Goal: Find specific page/section: Find specific page/section

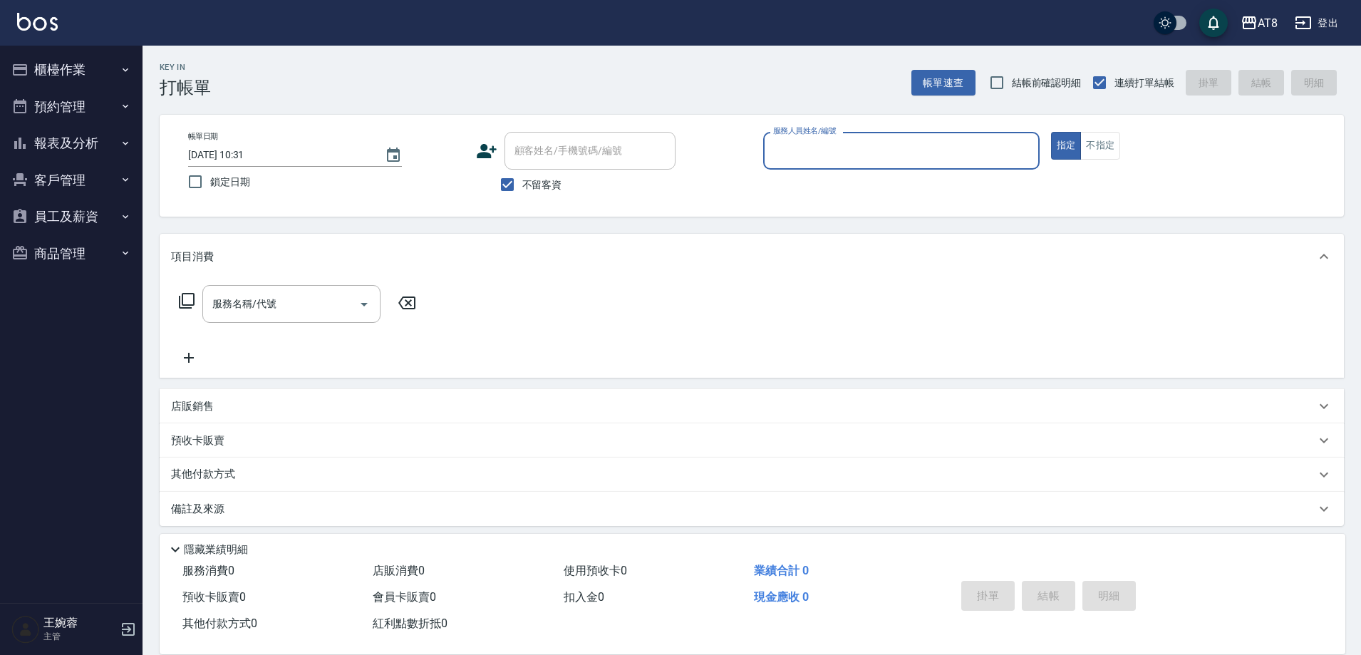
click at [38, 139] on button "報表及分析" at bounding box center [71, 143] width 131 height 37
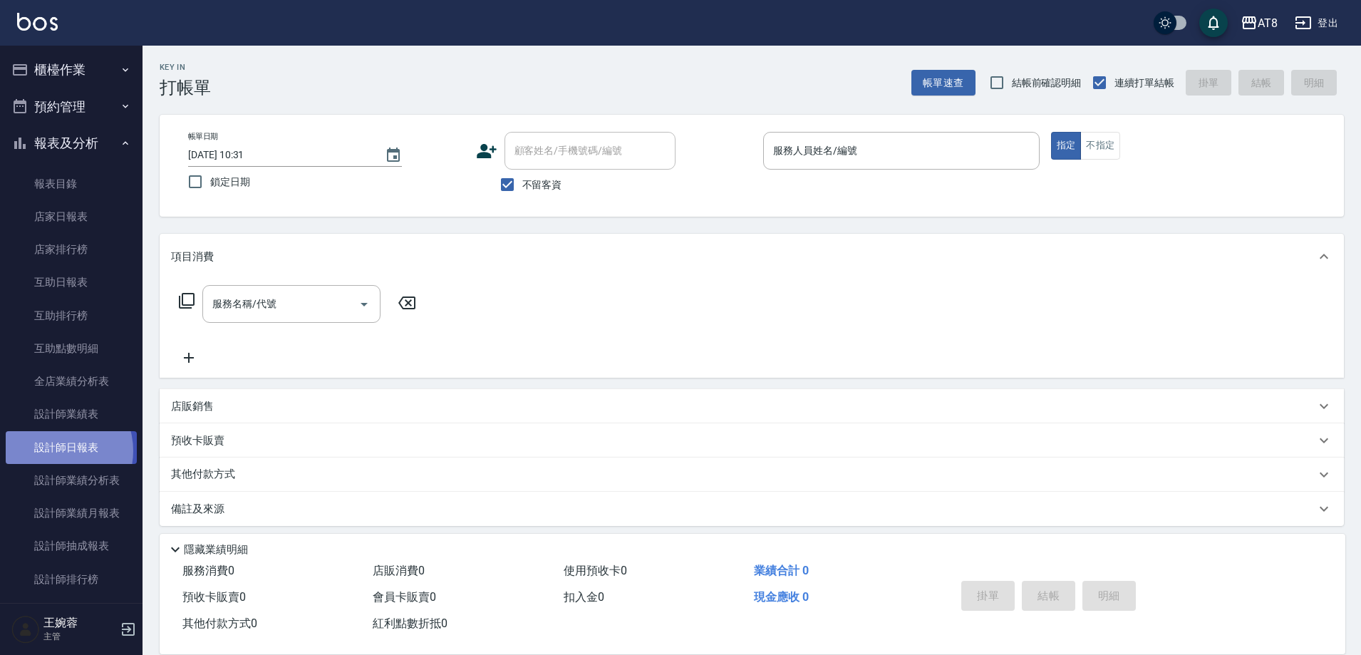
click at [54, 450] on link "設計師日報表" at bounding box center [71, 447] width 131 height 33
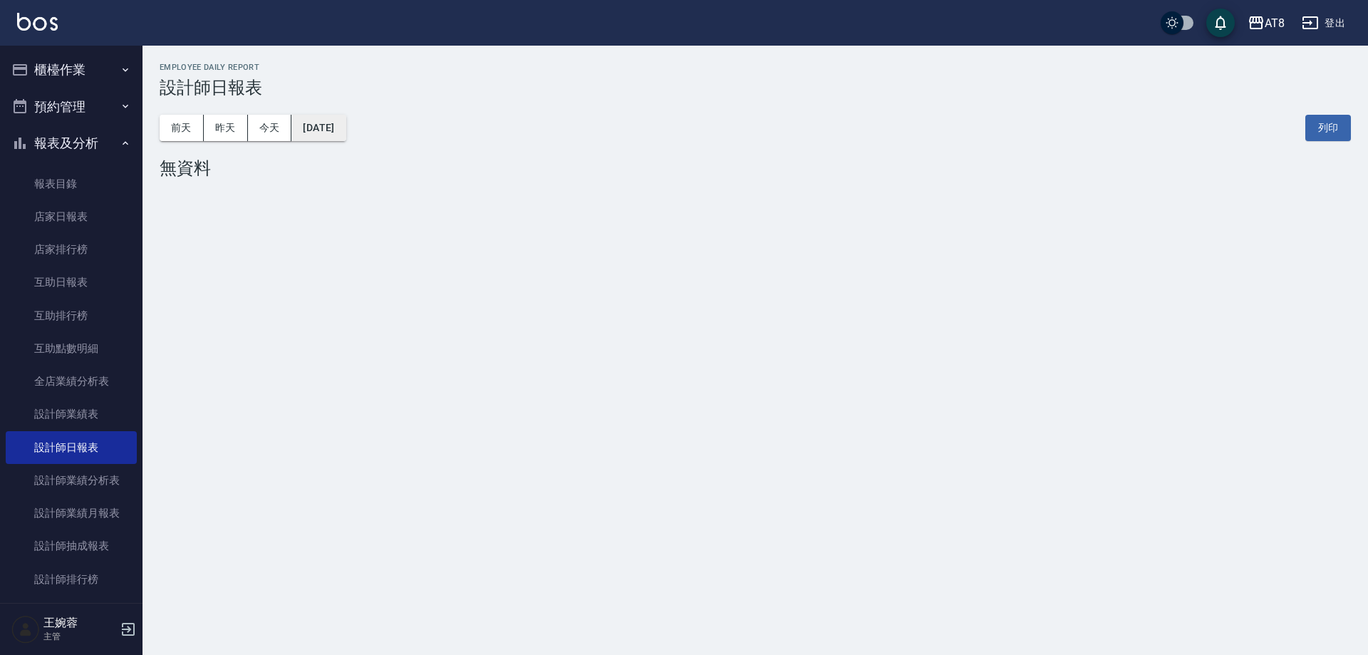
click at [328, 123] on button "[DATE]" at bounding box center [318, 128] width 54 height 26
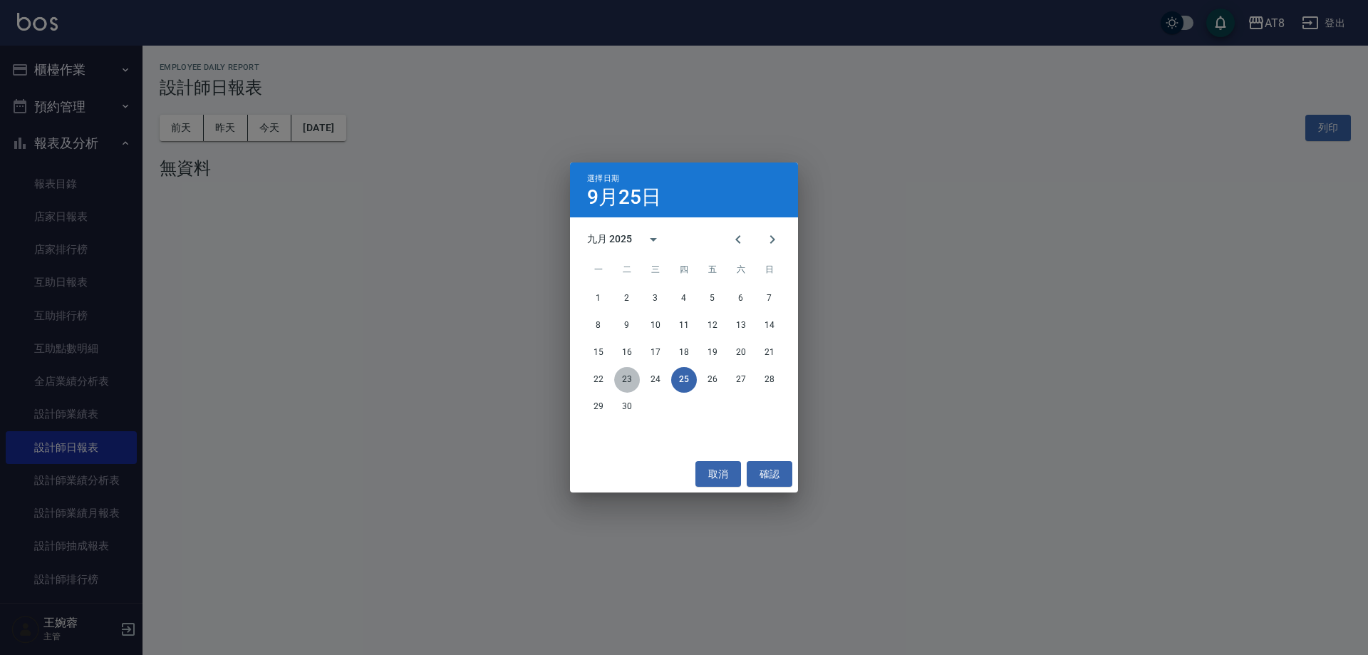
click at [625, 380] on button "23" at bounding box center [627, 380] width 26 height 26
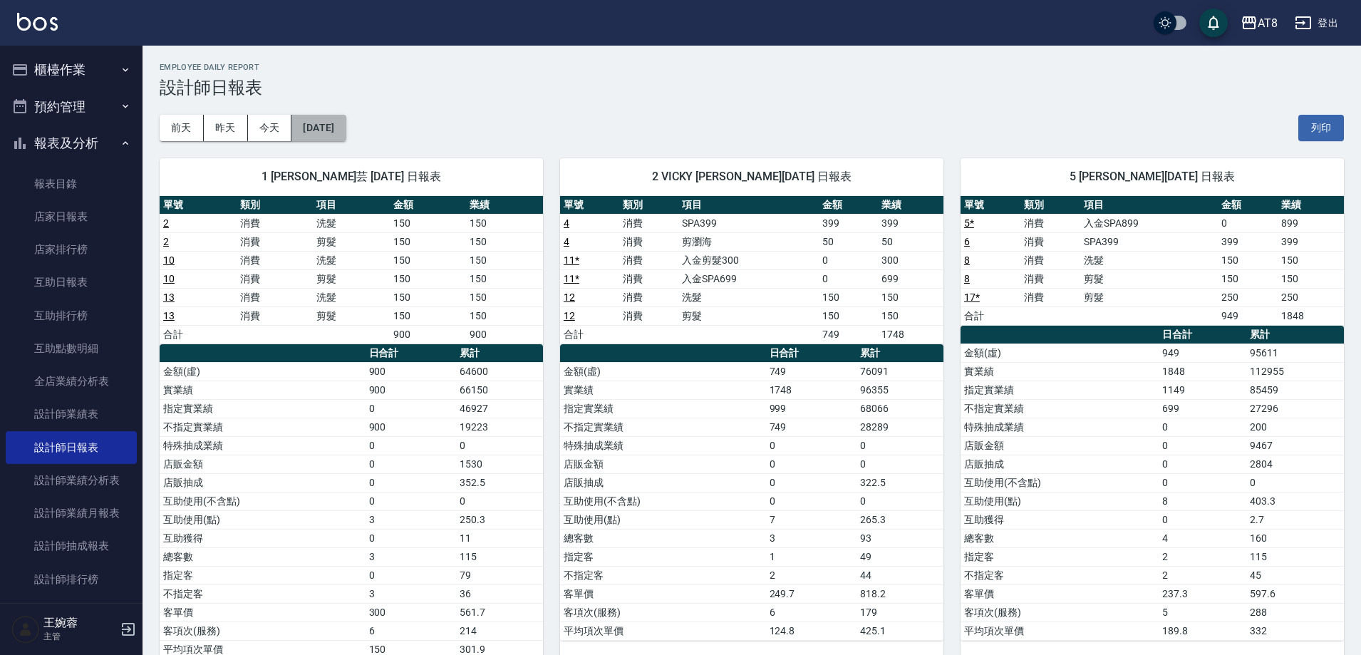
click at [329, 129] on button "[DATE]" at bounding box center [318, 128] width 54 height 26
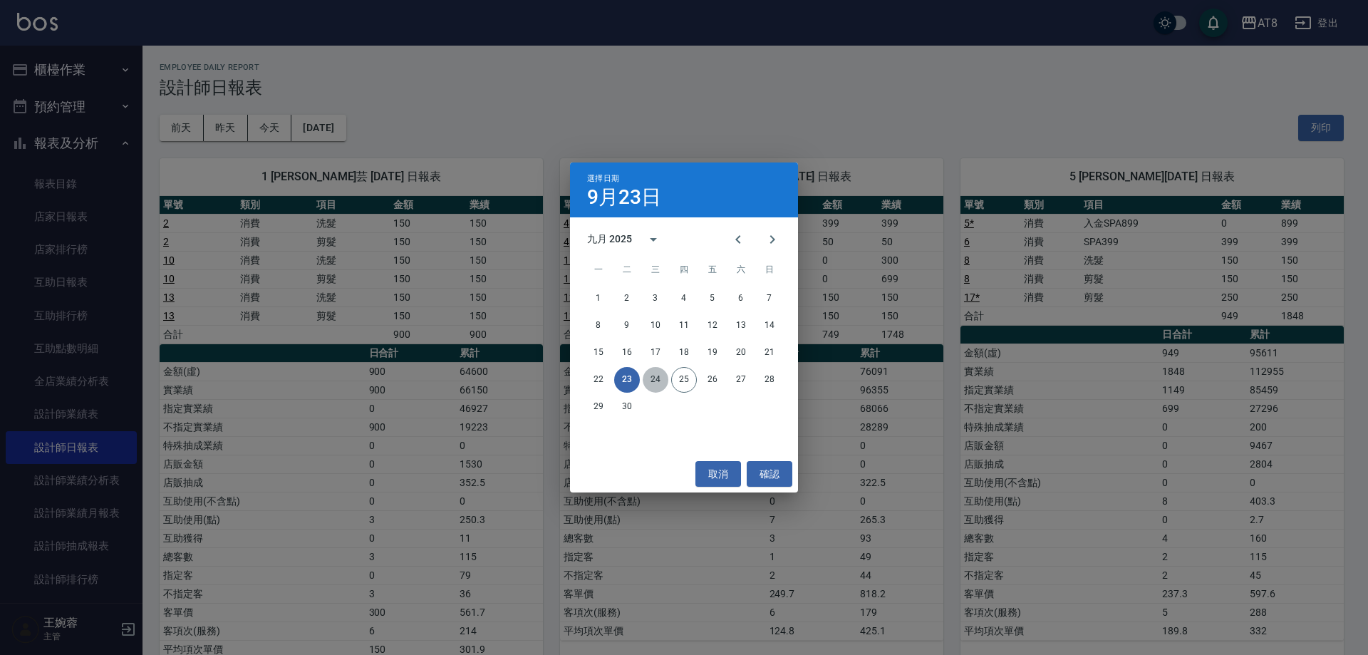
click at [653, 380] on button "24" at bounding box center [656, 380] width 26 height 26
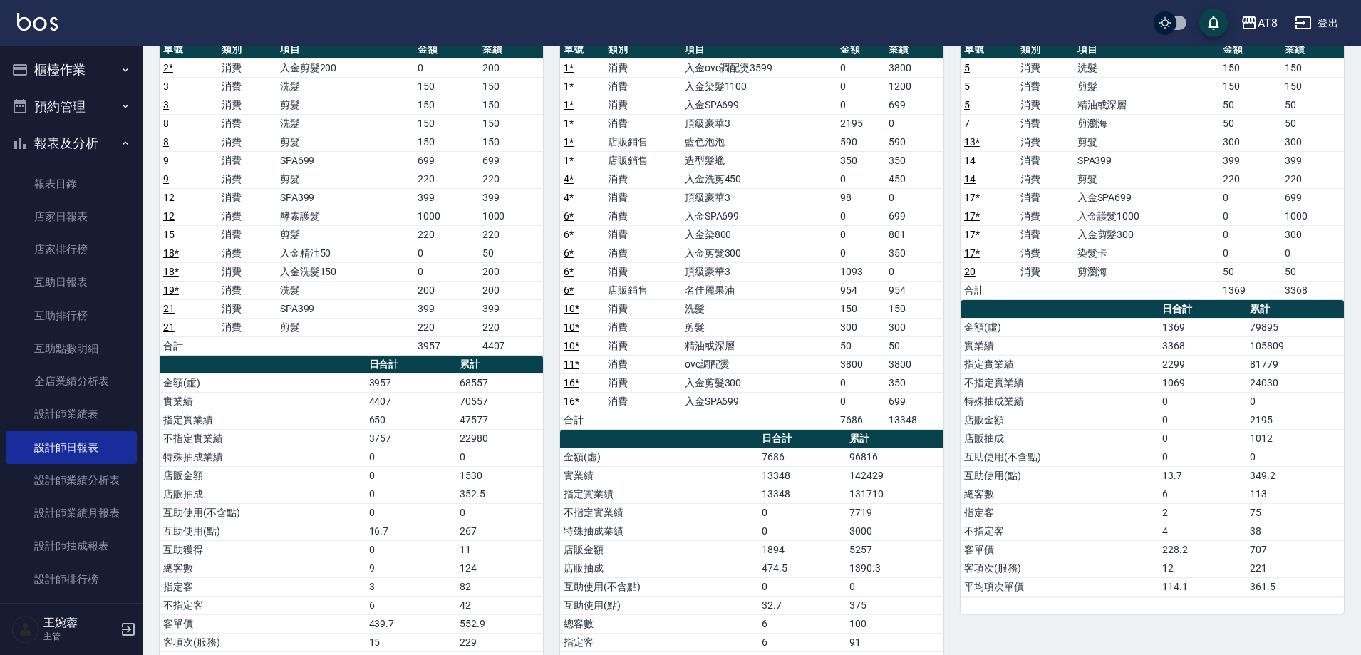
scroll to position [156, 0]
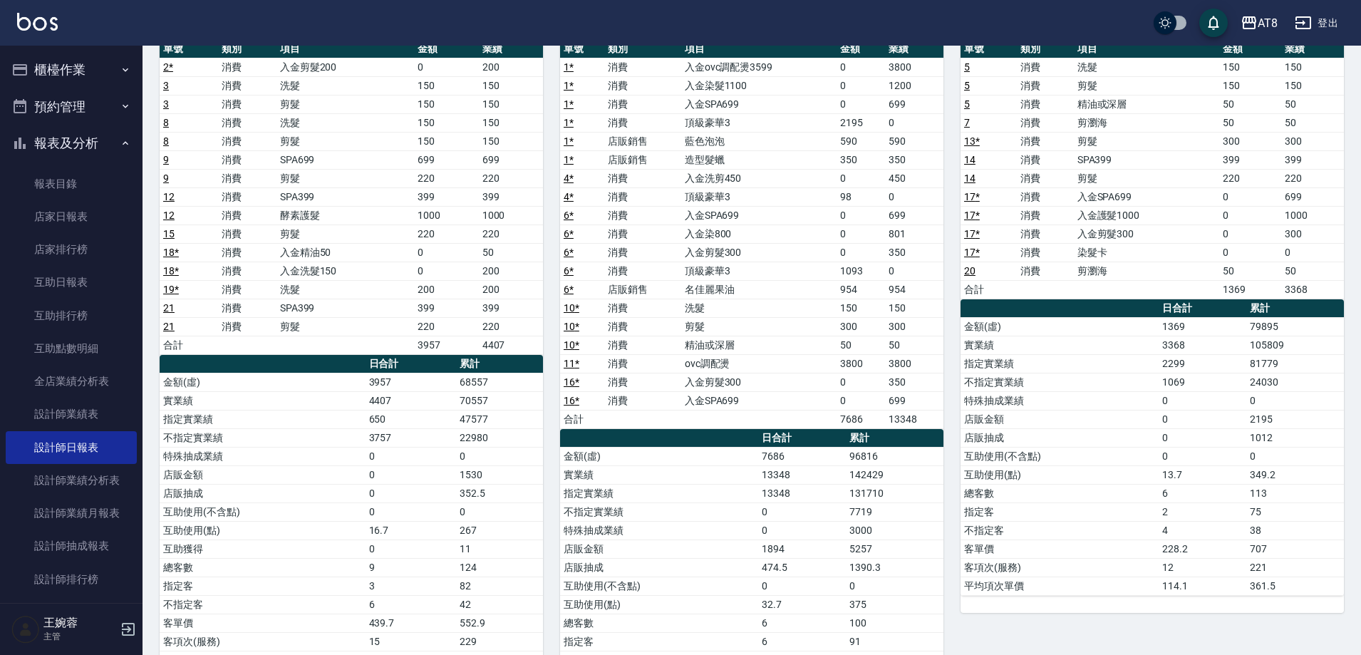
click at [67, 140] on button "報表及分析" at bounding box center [71, 143] width 131 height 37
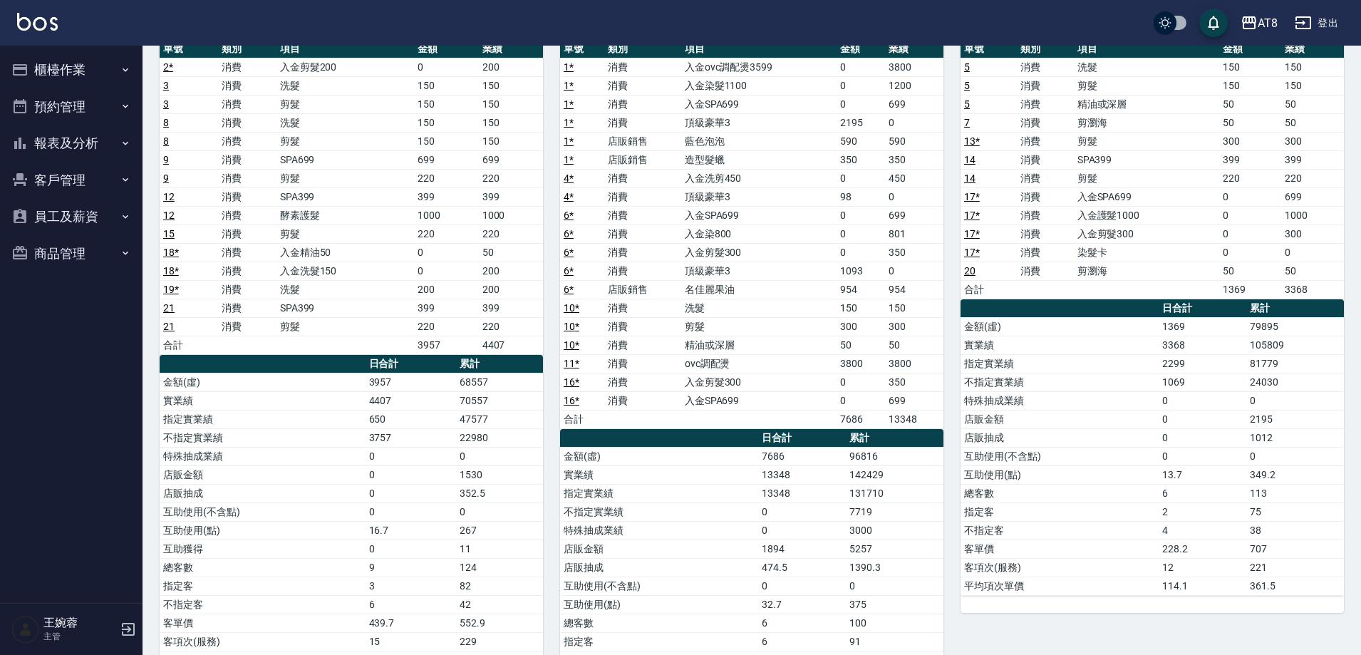
click at [54, 68] on button "櫃檯作業" at bounding box center [71, 69] width 131 height 37
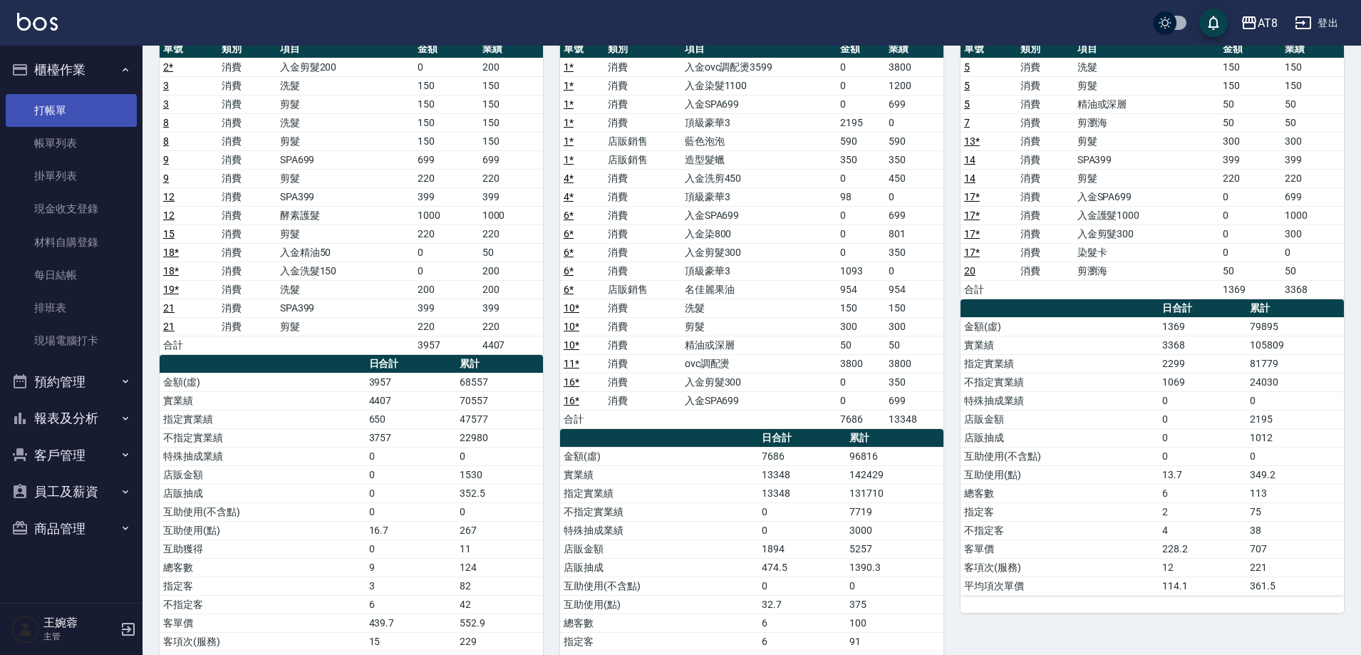
click at [52, 102] on link "打帳單" at bounding box center [71, 110] width 131 height 33
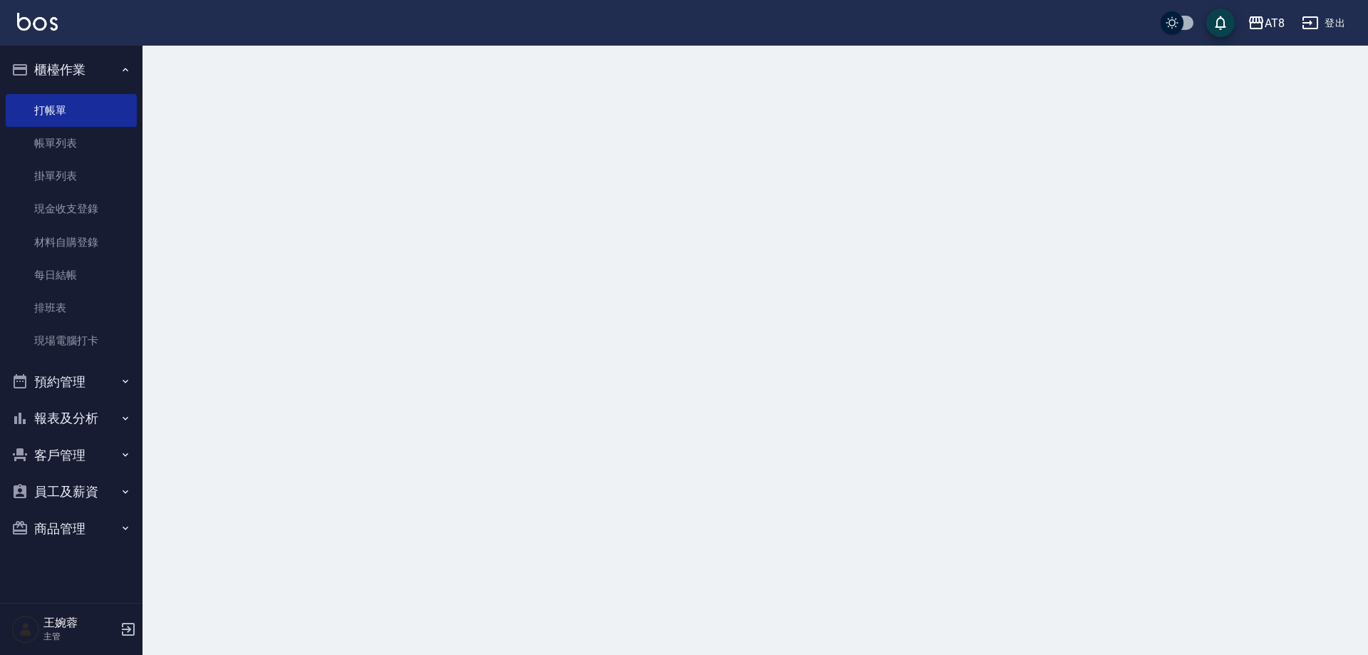
click at [63, 59] on button "櫃檯作業" at bounding box center [71, 69] width 131 height 37
